Goal: Task Accomplishment & Management: Manage account settings

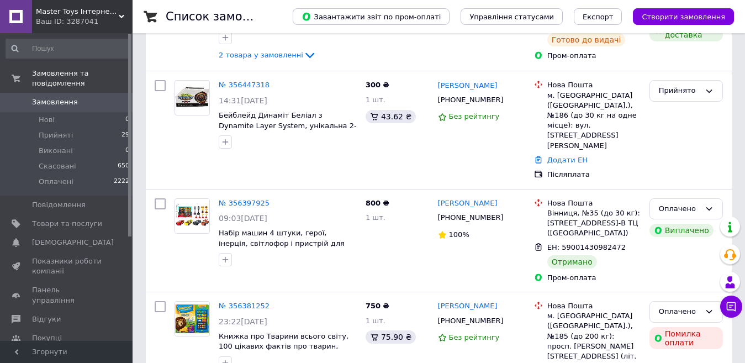
scroll to position [155, 0]
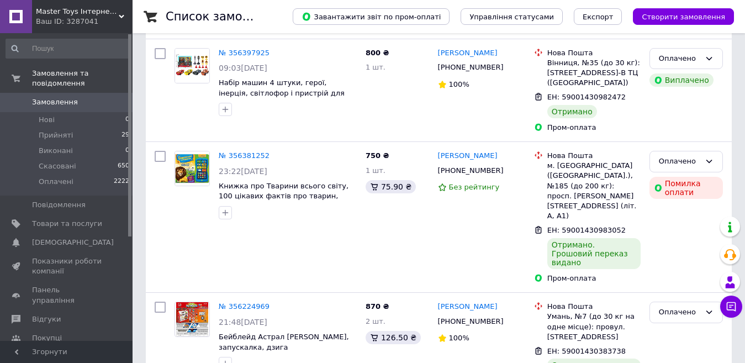
scroll to position [317, 0]
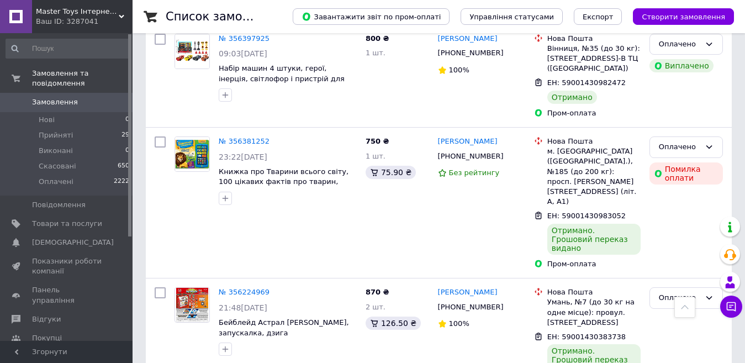
click at [687, 311] on div at bounding box center [685, 307] width 21 height 21
